Goal: Transaction & Acquisition: Purchase product/service

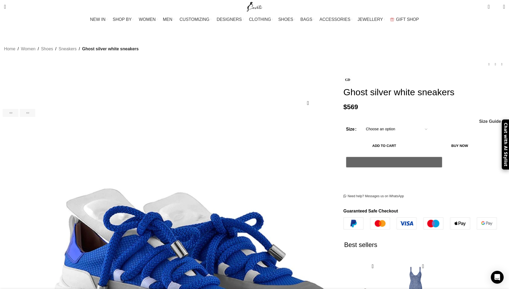
scroll to position [0, 56]
select select "2-uk"
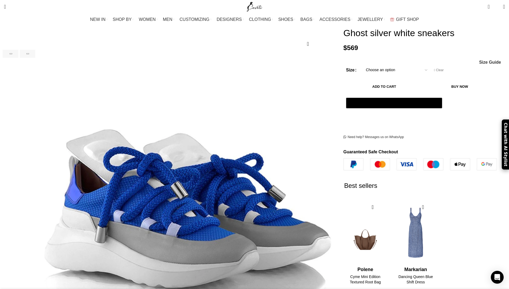
scroll to position [62, 0]
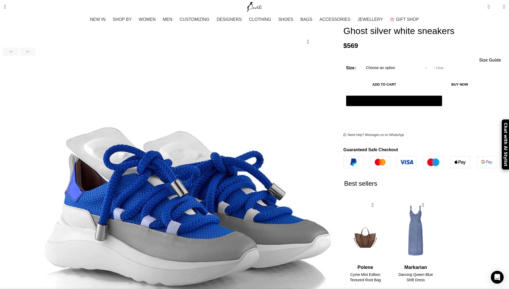
click at [364, 90] on button "Add to cart" at bounding box center [384, 84] width 76 height 11
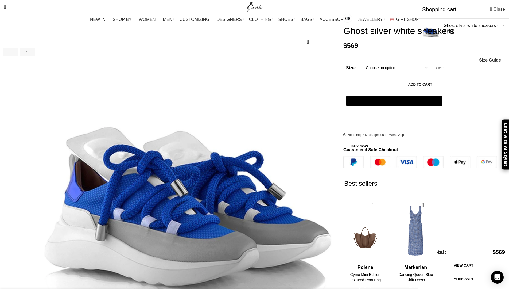
scroll to position [0, 56]
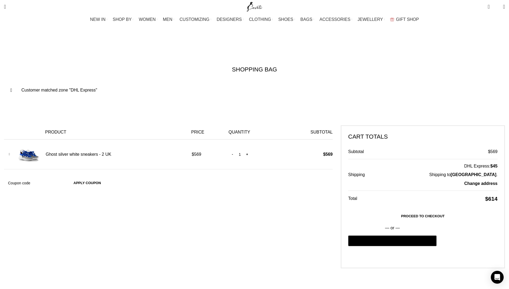
scroll to position [0, 225]
type input "my10back"
click at [106, 178] on button "Apply coupon" at bounding box center [87, 183] width 38 height 11
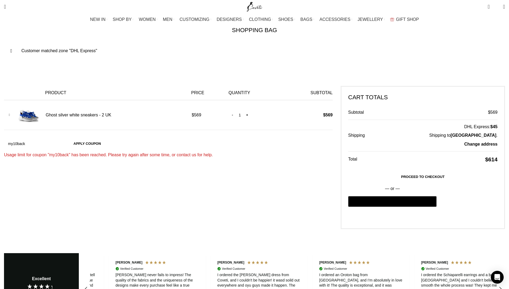
scroll to position [0, 0]
